Goal: Answer question/provide support

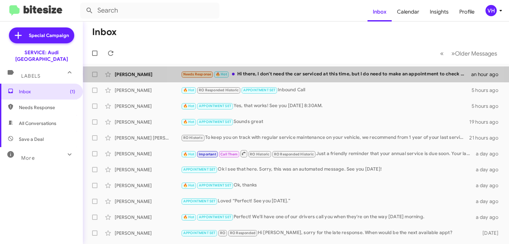
click at [314, 74] on div "Needs Response 🔥 Hot Hi there, I don't need the car serviced at this time, but …" at bounding box center [326, 75] width 290 height 8
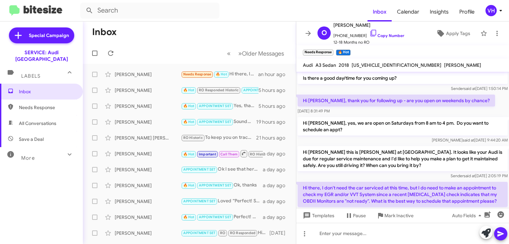
scroll to position [119, 0]
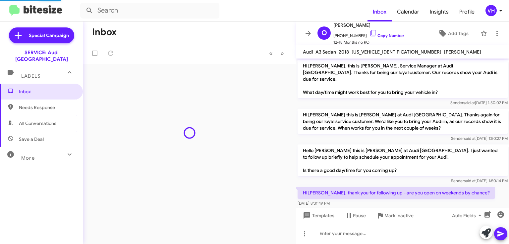
scroll to position [106, 0]
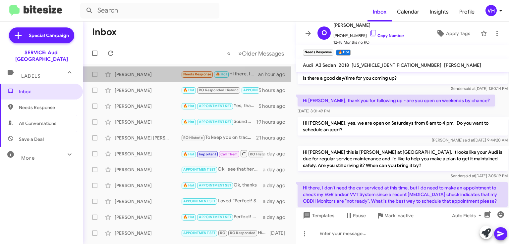
click at [142, 73] on div "Olena Likhachova" at bounding box center [148, 74] width 66 height 7
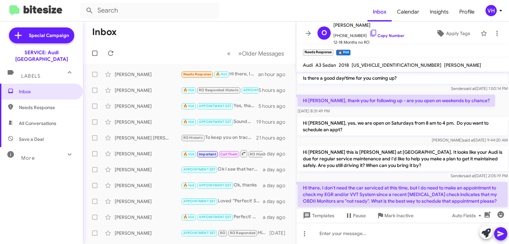
scroll to position [119, 0]
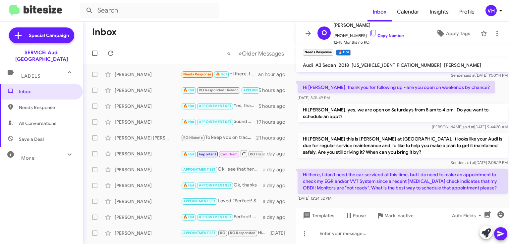
click at [373, 66] on span "WAUB8GFF9J1083698" at bounding box center [396, 65] width 90 height 6
copy span "WAUB8GFF9J1083698"
